Goal: Information Seeking & Learning: Learn about a topic

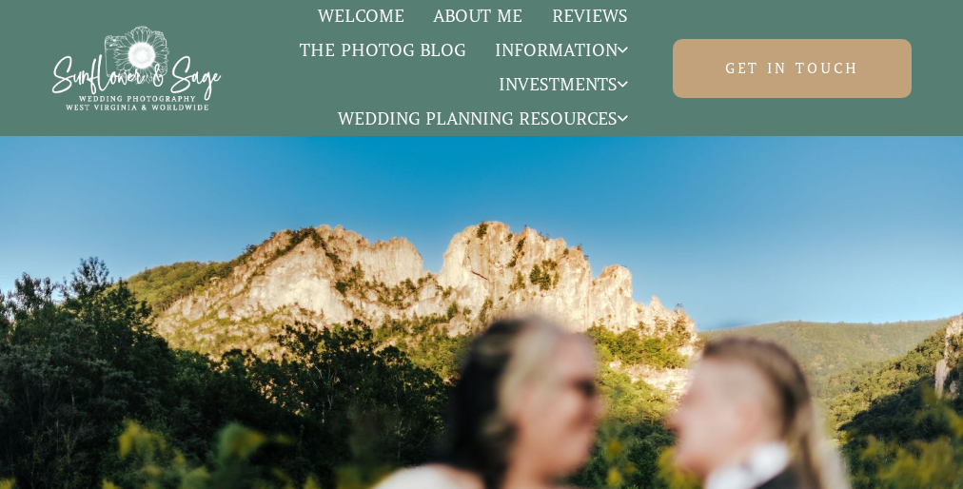
click at [482, 245] on div at bounding box center [481, 380] width 963 height 489
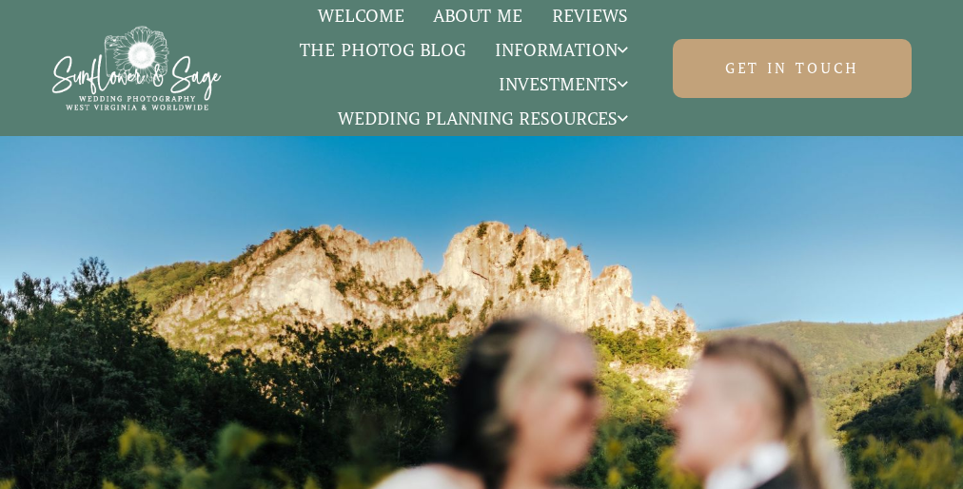
click at [482, 245] on div at bounding box center [481, 380] width 963 height 489
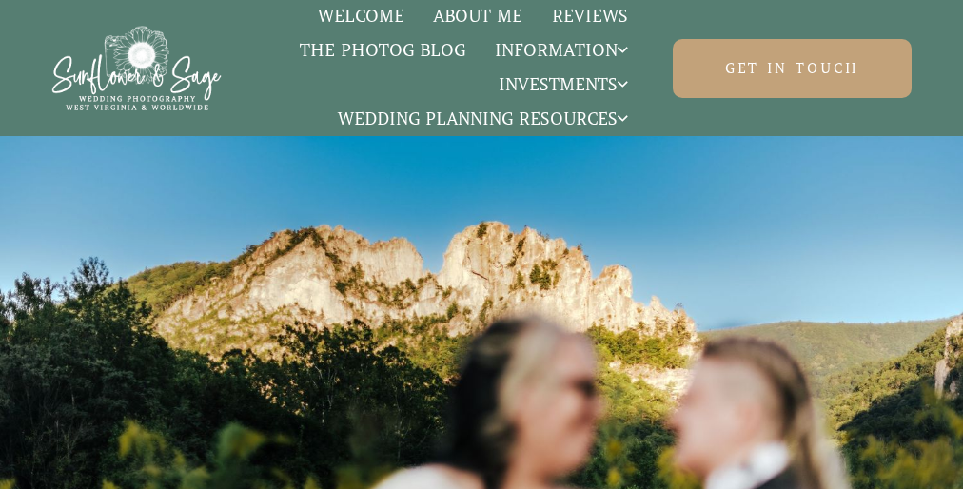
click at [482, 245] on div at bounding box center [481, 380] width 963 height 489
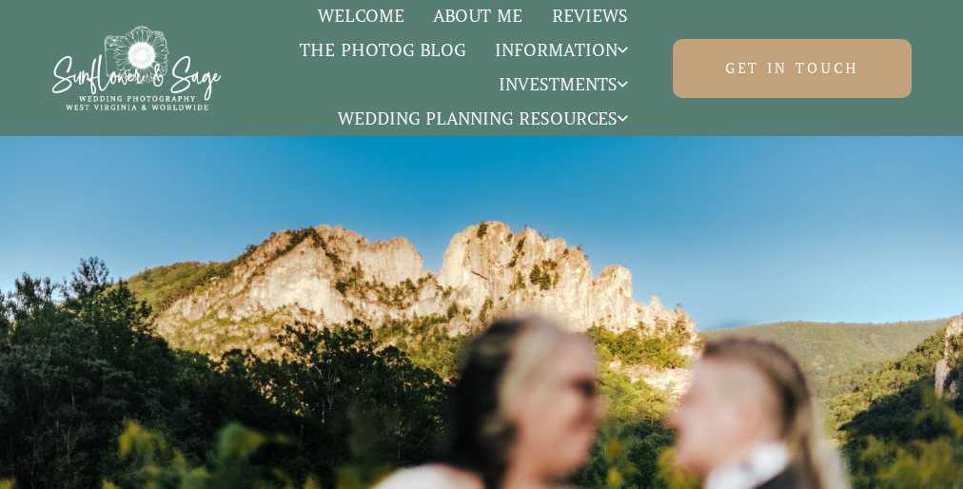
click at [482, 245] on div at bounding box center [481, 380] width 963 height 489
